Goal: Transaction & Acquisition: Subscribe to service/newsletter

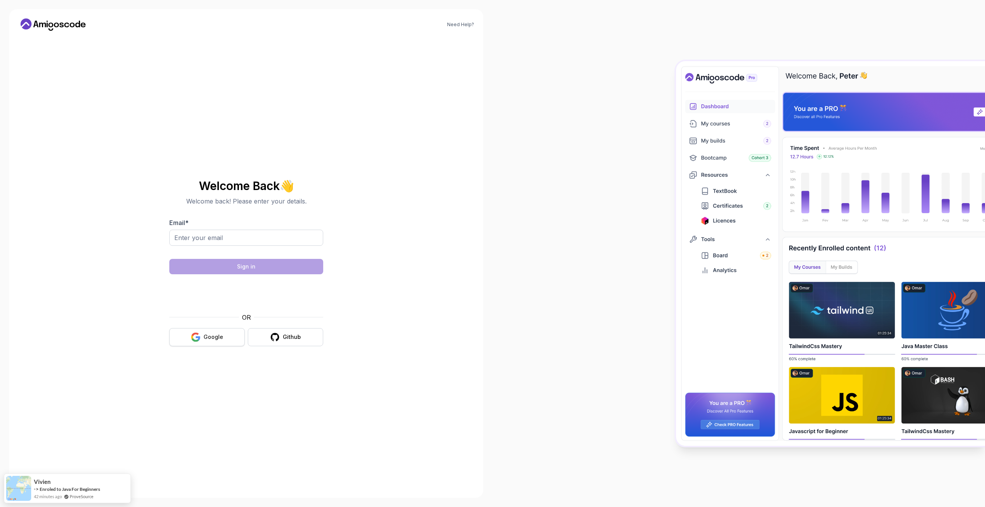
click at [208, 344] on button "Google" at bounding box center [206, 337] width 75 height 18
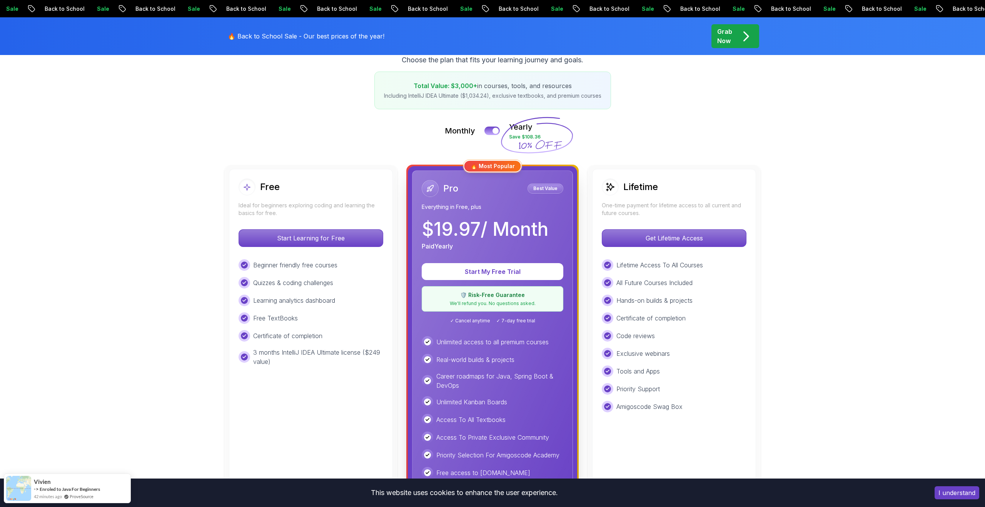
scroll to position [123, 0]
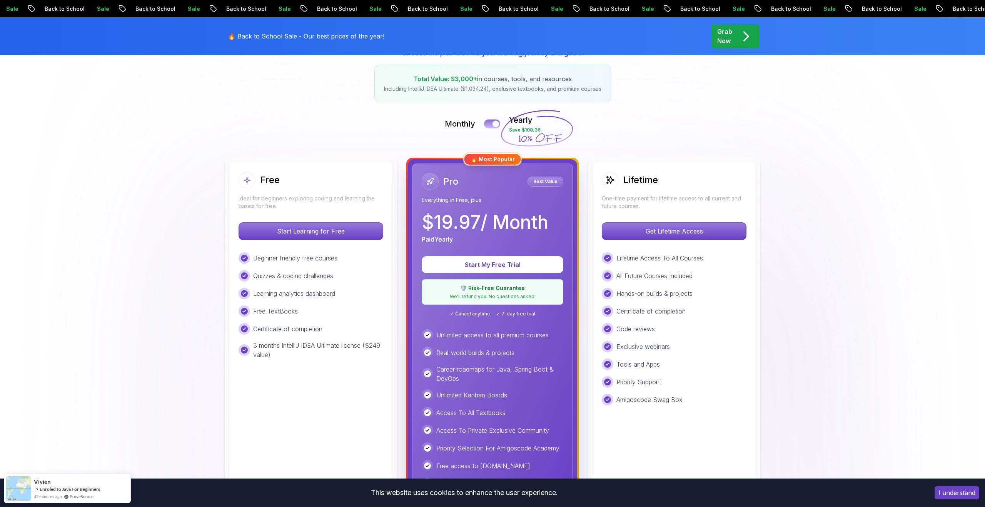
click at [492, 124] on div at bounding box center [495, 124] width 7 height 7
